Goal: Task Accomplishment & Management: Manage account settings

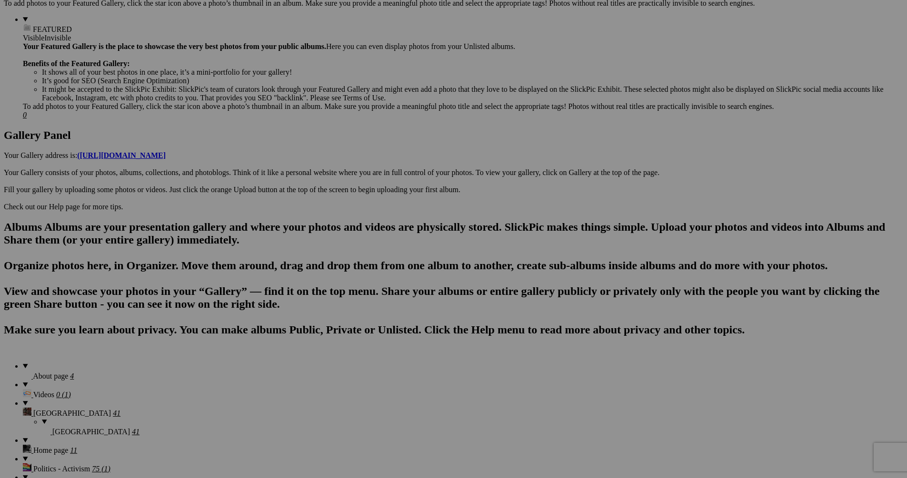
scroll to position [392, 0]
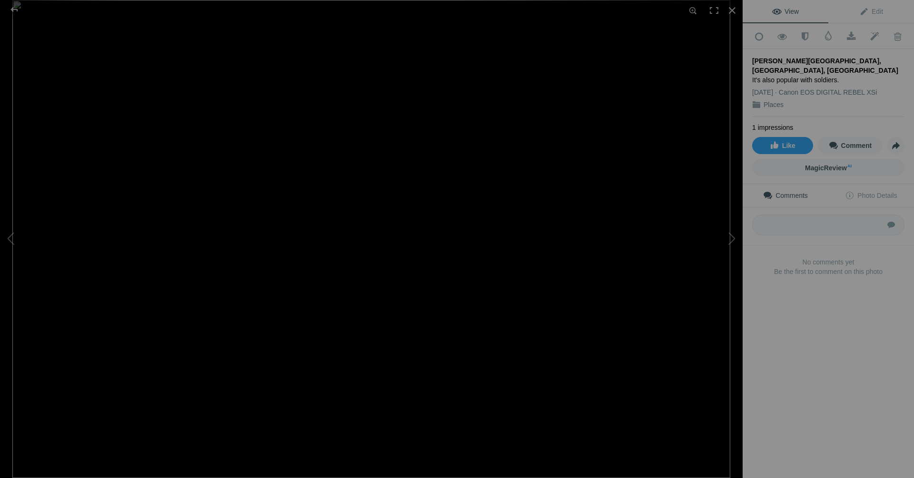
click at [836, 75] on div "It's also popular with soldiers." at bounding box center [828, 80] width 152 height 10
click at [830, 75] on div "It's also popular with soldiers." at bounding box center [828, 80] width 152 height 10
click at [872, 15] on link "Edit" at bounding box center [871, 11] width 86 height 23
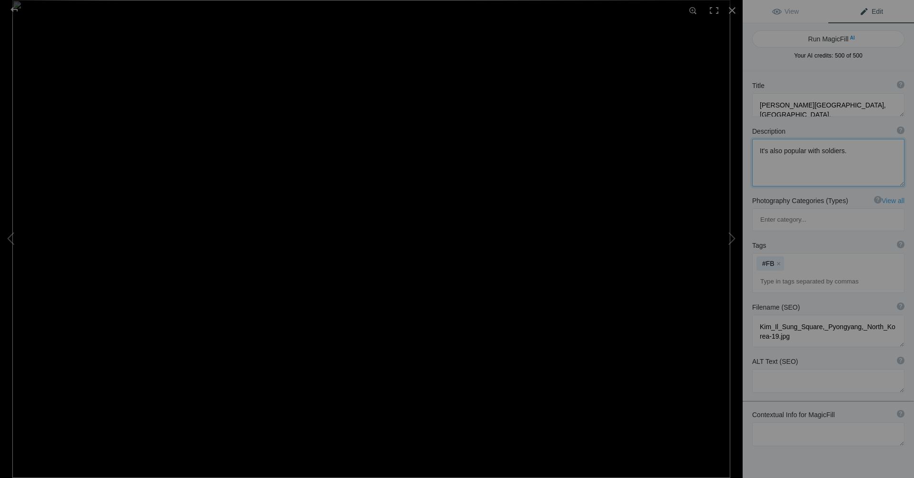
drag, startPoint x: 851, startPoint y: 151, endPoint x: 731, endPoint y: 152, distance: 120.0
click at [731, 152] on div "Kim Il Sung Square, Pyongyang, North Korea View Edit Run MagicFill AI Your AI c…" at bounding box center [457, 239] width 914 height 478
click at [15, 10] on div at bounding box center [14, 9] width 34 height 19
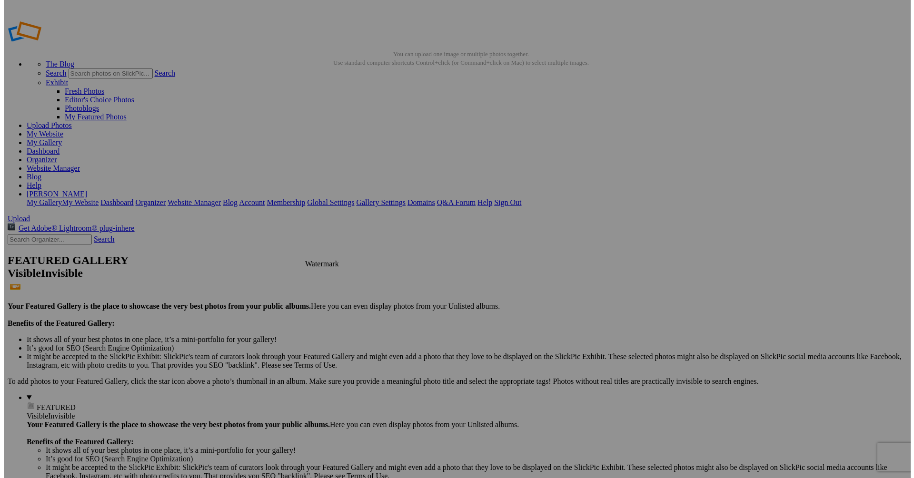
scroll to position [10, 0]
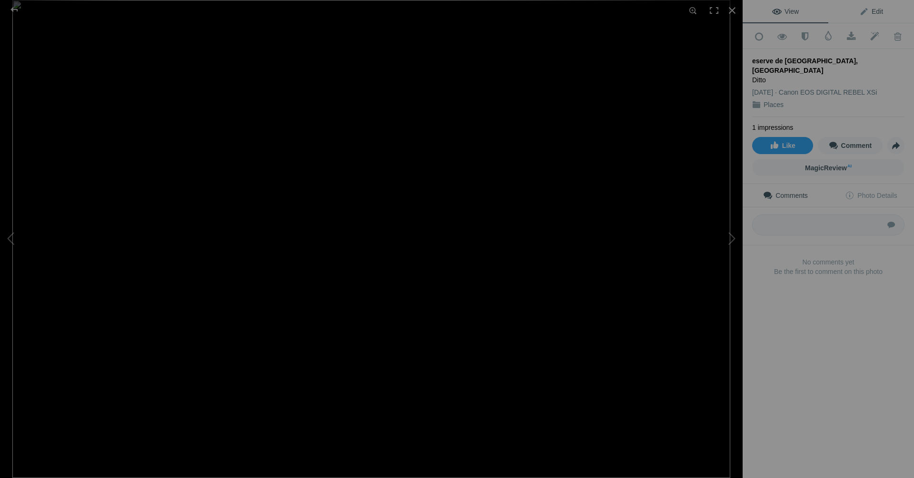
click at [868, 11] on span "Edit" at bounding box center [871, 12] width 24 height 8
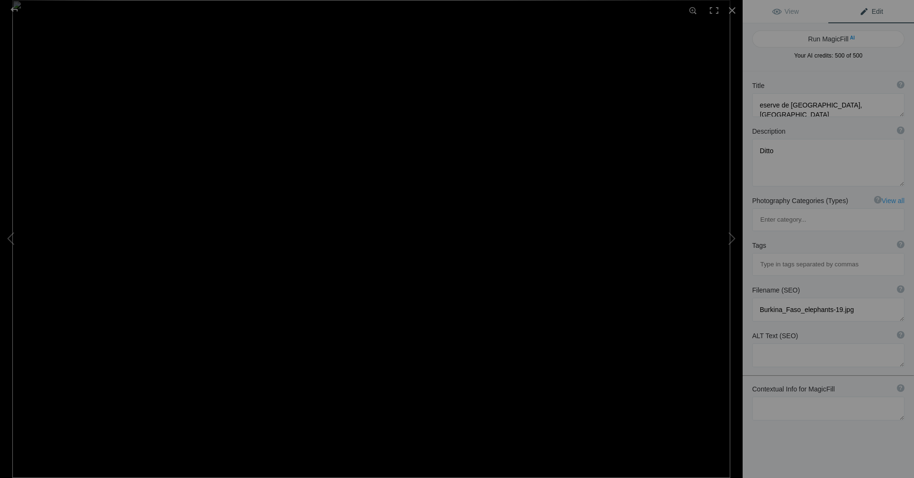
click at [751, 111] on div "Title ? Photo title is one of the highest used Search Engine ranking criteria a…" at bounding box center [828, 99] width 171 height 46
click at [759, 108] on textarea at bounding box center [828, 105] width 152 height 24
type textarea "Reserve de [GEOGRAPHIC_DATA], [GEOGRAPHIC_DATA]"
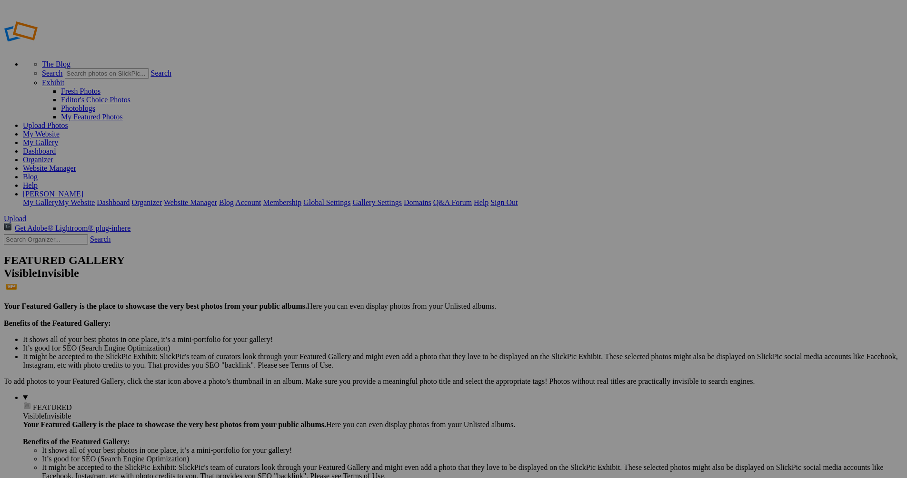
drag, startPoint x: 277, startPoint y: 135, endPoint x: 249, endPoint y: 265, distance: 132.8
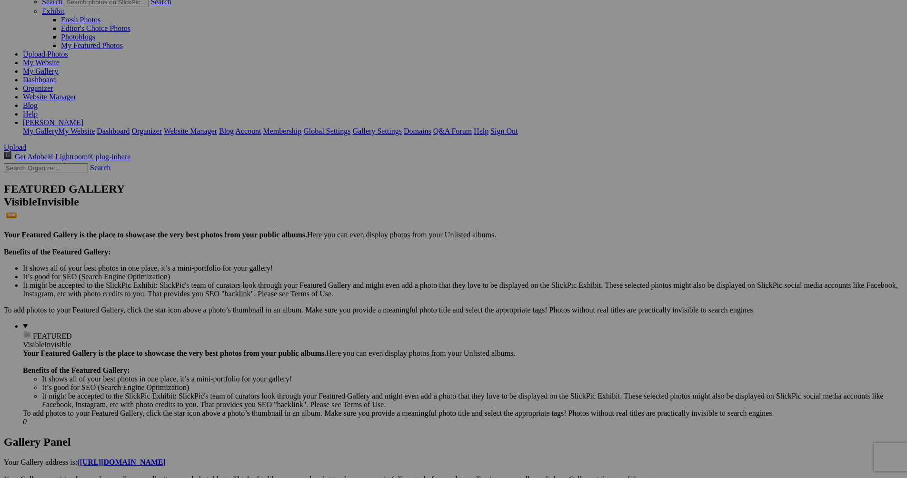
scroll to position [149, 0]
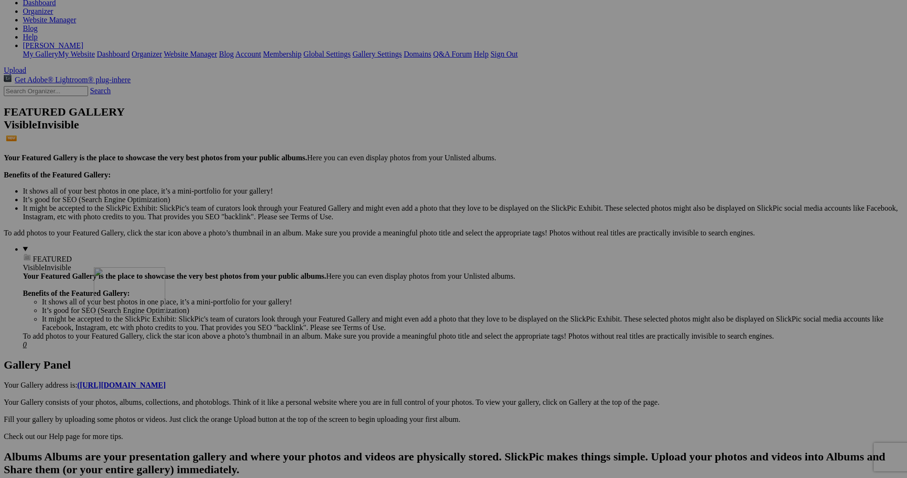
drag, startPoint x: 265, startPoint y: 149, endPoint x: 231, endPoint y: 350, distance: 203.7
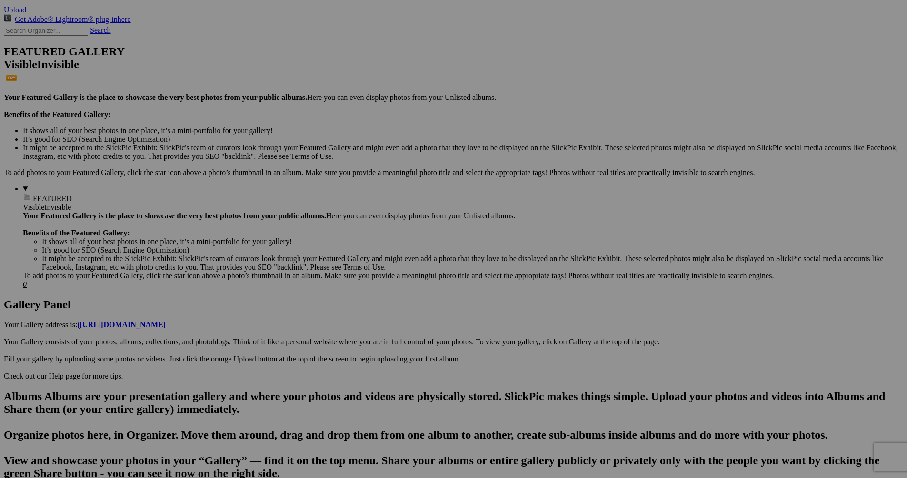
scroll to position [271, 0]
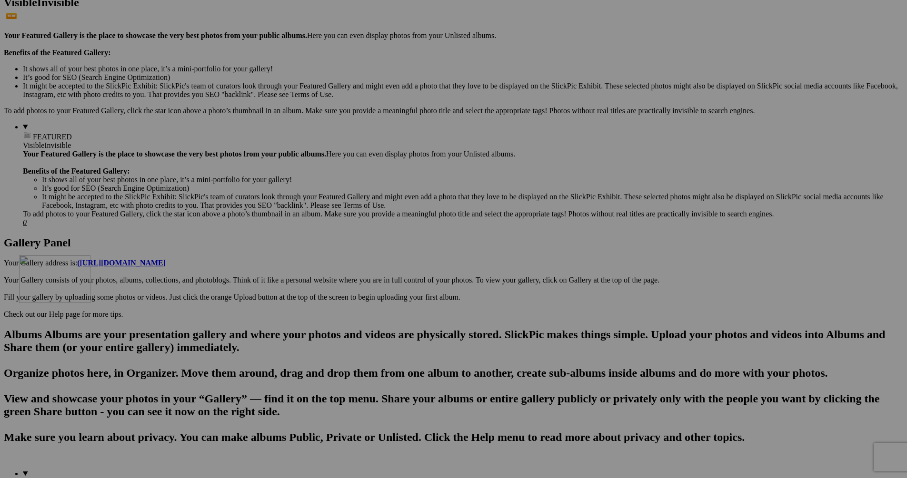
drag, startPoint x: 183, startPoint y: 251, endPoint x: 155, endPoint y: 338, distance: 91.5
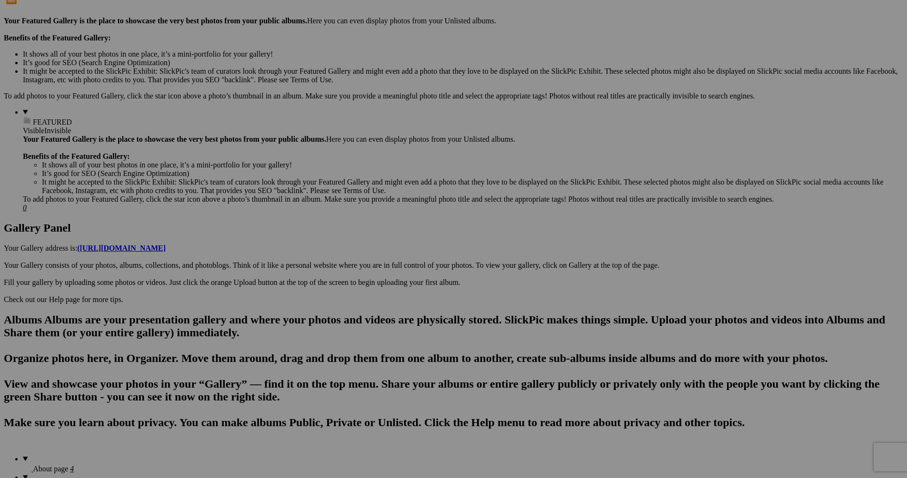
scroll to position [392, 0]
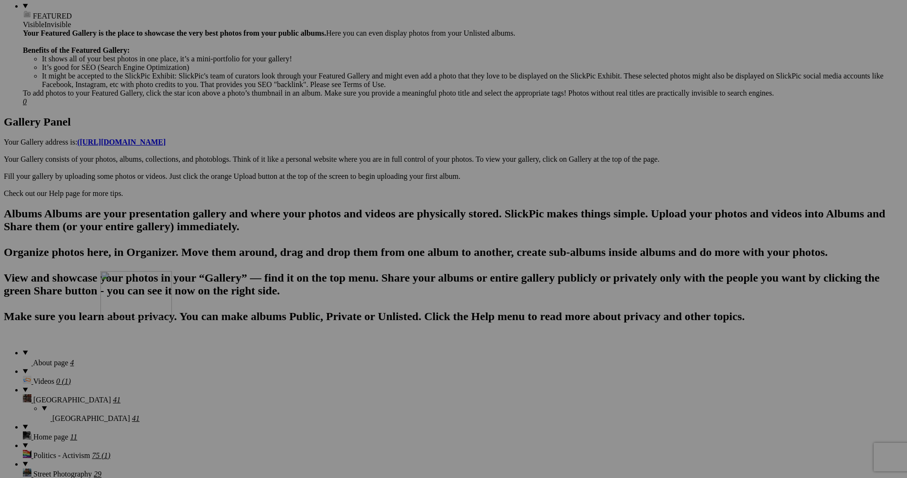
drag, startPoint x: 191, startPoint y: 232, endPoint x: 238, endPoint y: 354, distance: 130.8
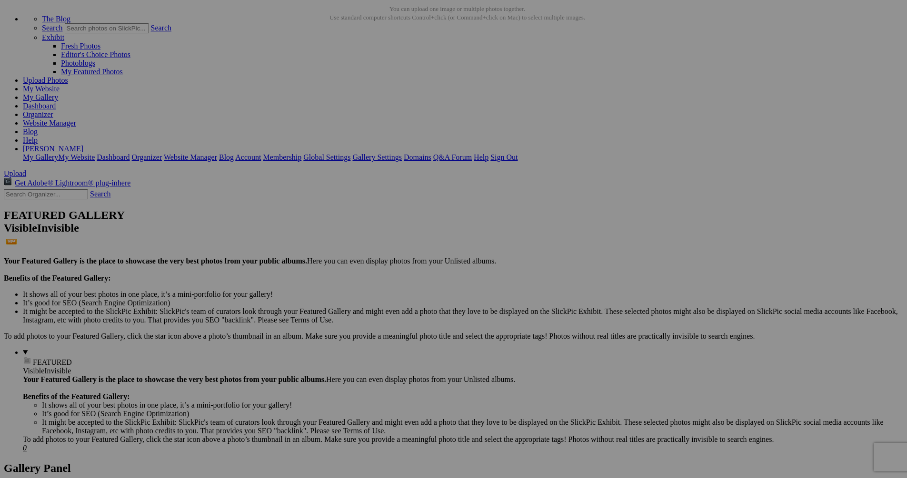
scroll to position [0, 0]
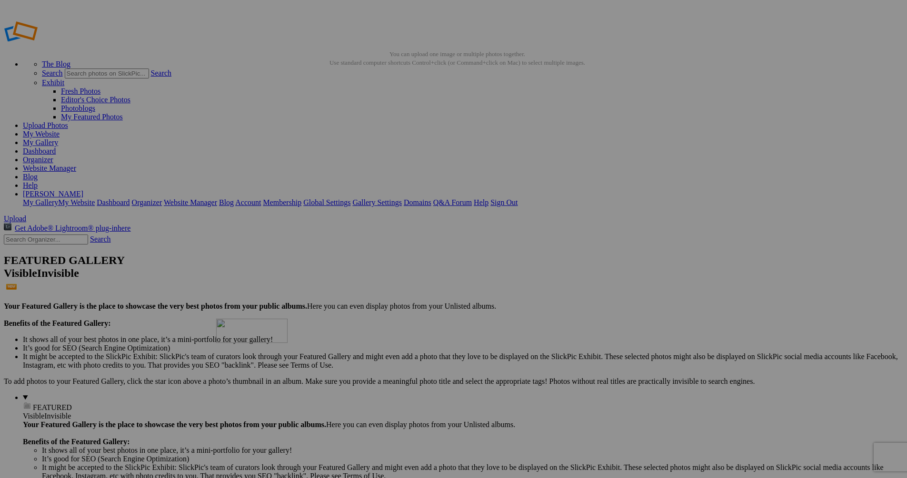
drag, startPoint x: 261, startPoint y: 154, endPoint x: 353, endPoint y: 388, distance: 250.9
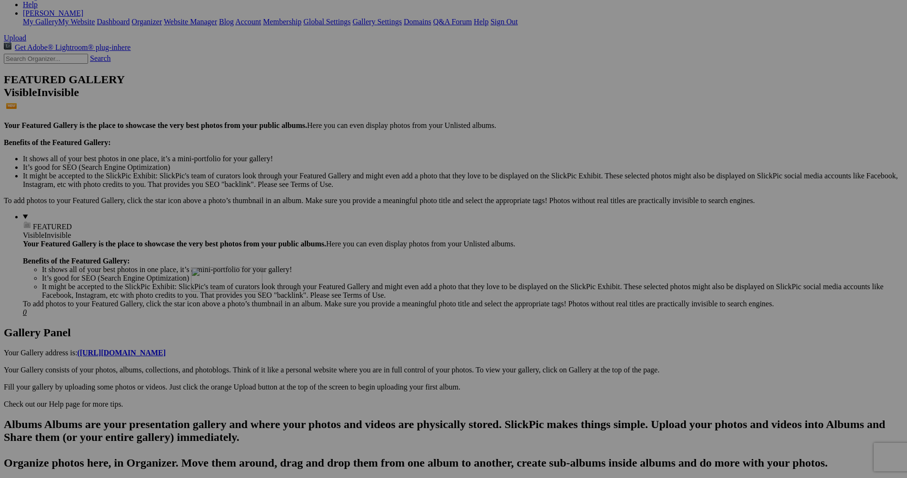
drag, startPoint x: 364, startPoint y: 257, endPoint x: 324, endPoint y: 345, distance: 96.9
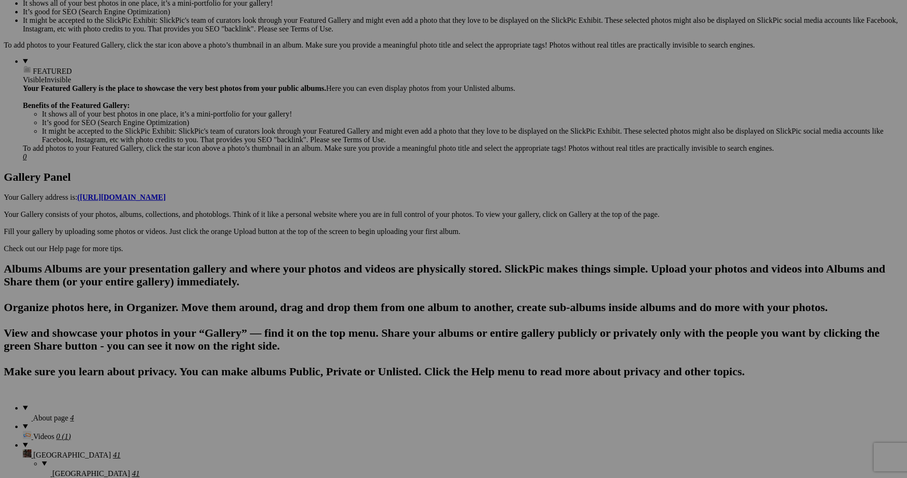
scroll to position [392, 0]
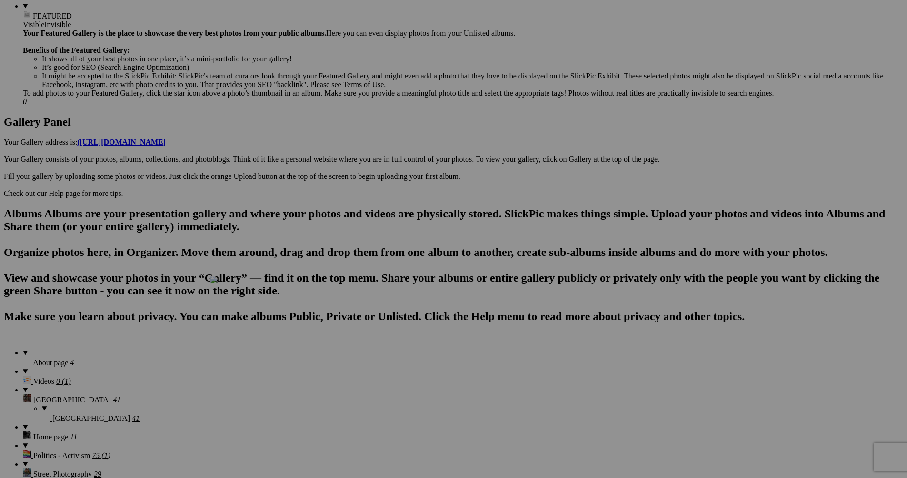
drag, startPoint x: 357, startPoint y: 128, endPoint x: 331, endPoint y: 362, distance: 236.1
drag, startPoint x: 363, startPoint y: 369, endPoint x: 503, endPoint y: 370, distance: 140.0
